Goal: Transaction & Acquisition: Purchase product/service

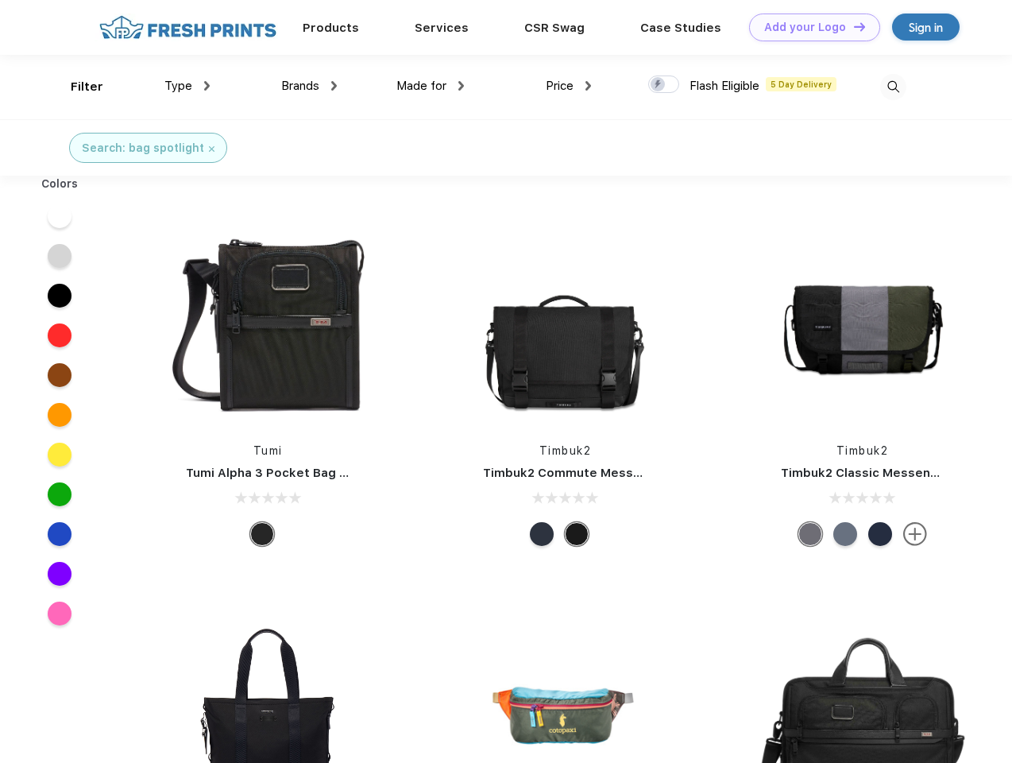
click at [809, 27] on link "Add your Logo Design Tool" at bounding box center [814, 28] width 131 height 28
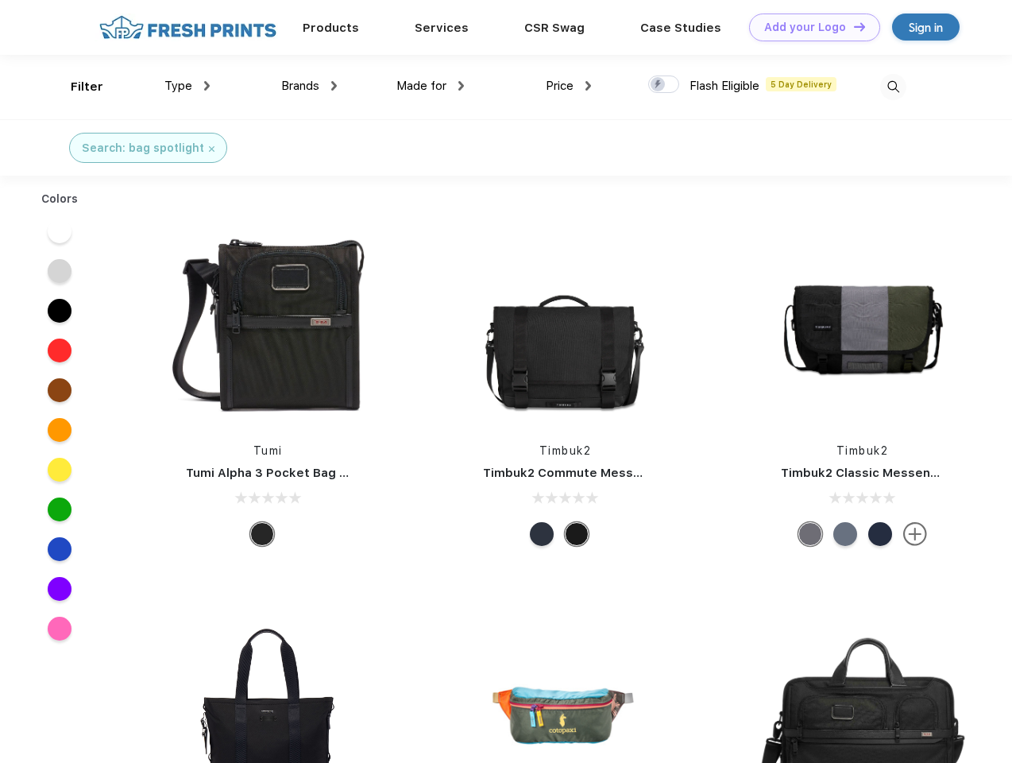
click at [0, 0] on div "Design Tool" at bounding box center [0, 0] width 0 height 0
click at [852, 26] on link "Add your Logo Design Tool" at bounding box center [814, 28] width 131 height 28
click at [76, 87] on div "Filter" at bounding box center [87, 87] width 33 height 18
click at [187, 86] on span "Type" at bounding box center [178, 86] width 28 height 14
click at [309, 86] on span "Brands" at bounding box center [300, 86] width 38 height 14
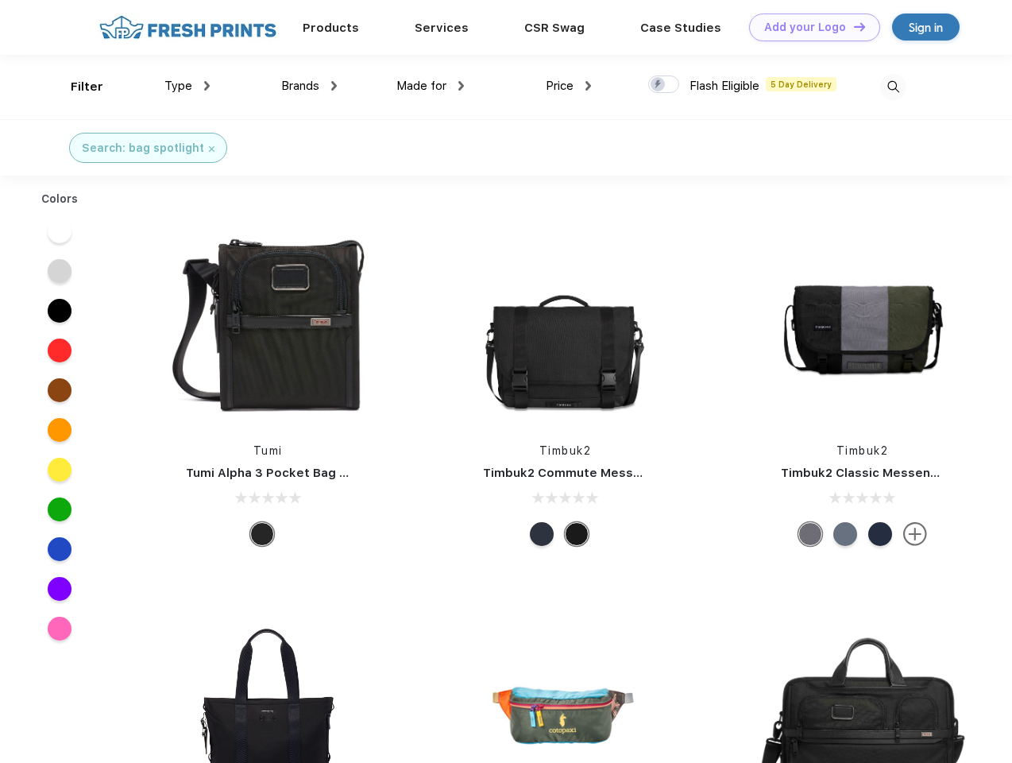
click at [431, 86] on span "Made for" at bounding box center [421, 86] width 50 height 14
click at [569, 86] on span "Price" at bounding box center [560, 86] width 28 height 14
click at [664, 85] on div at bounding box center [663, 83] width 31 height 17
click at [659, 85] on input "checkbox" at bounding box center [653, 80] width 10 height 10
click at [893, 87] on img at bounding box center [893, 87] width 26 height 26
